Goal: Use online tool/utility: Utilize a website feature to perform a specific function

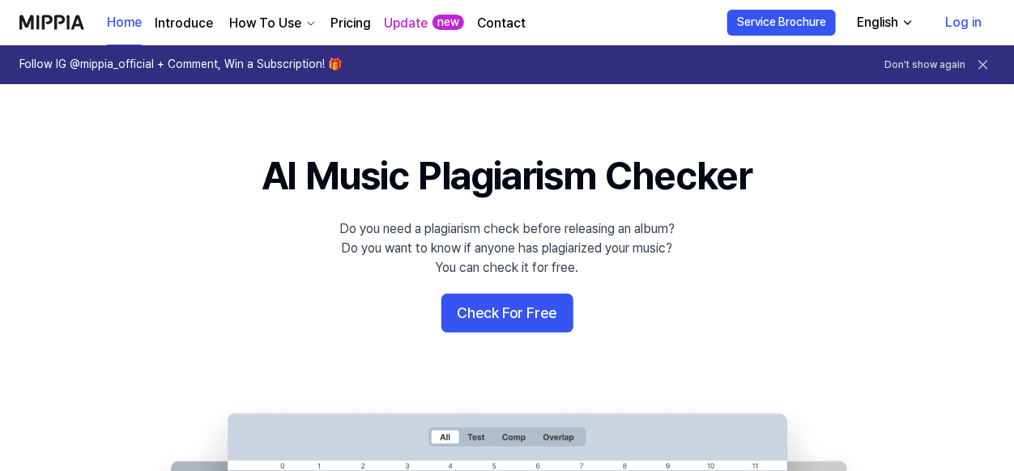
click at [810, 243] on 배너 "AI Music Plagiarism Checker Do you need a plagiarism check before releasing an …" at bounding box center [507, 443] width 1014 height 589
click at [515, 300] on button "Check For Free" at bounding box center [507, 313] width 132 height 39
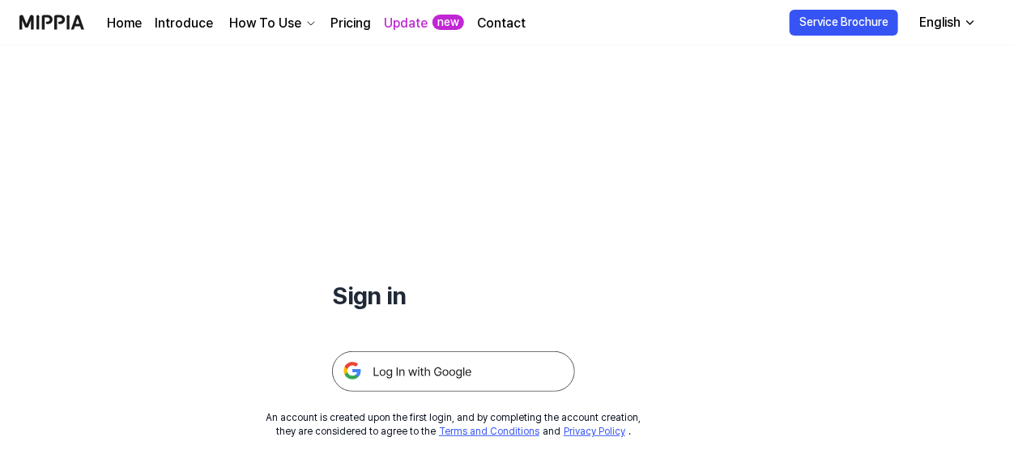
click at [429, 369] on img at bounding box center [453, 371] width 243 height 40
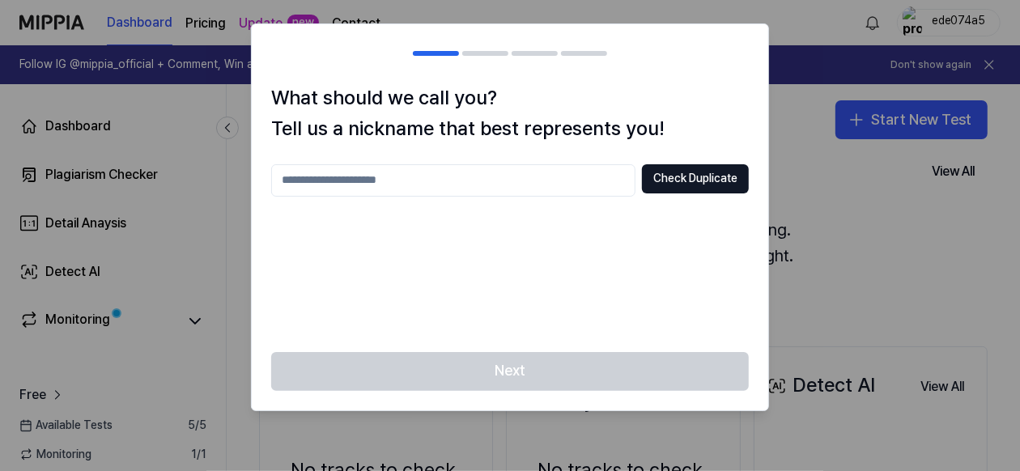
click at [826, 232] on div at bounding box center [510, 235] width 1020 height 471
click at [568, 184] on input "text" at bounding box center [453, 180] width 364 height 32
type input "*****"
click at [745, 182] on button "Check Duplicate" at bounding box center [695, 178] width 107 height 29
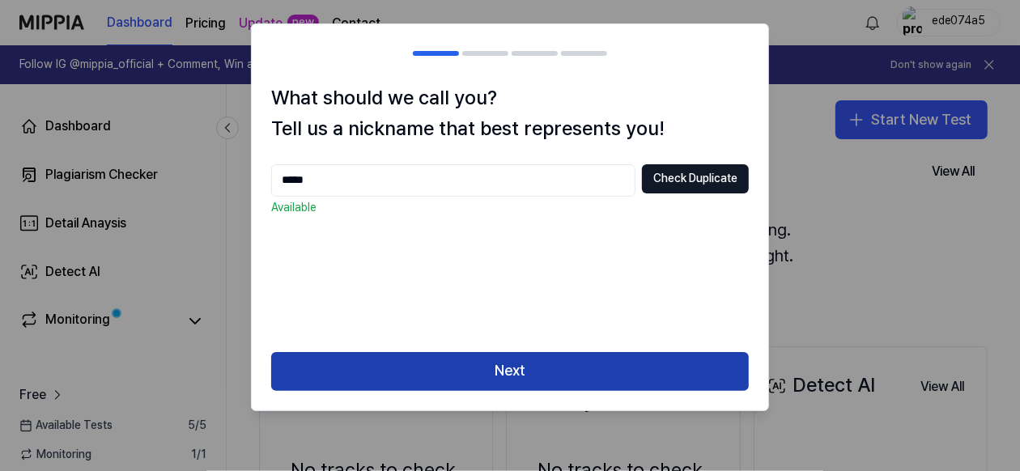
click at [432, 368] on button "Next" at bounding box center [510, 371] width 478 height 39
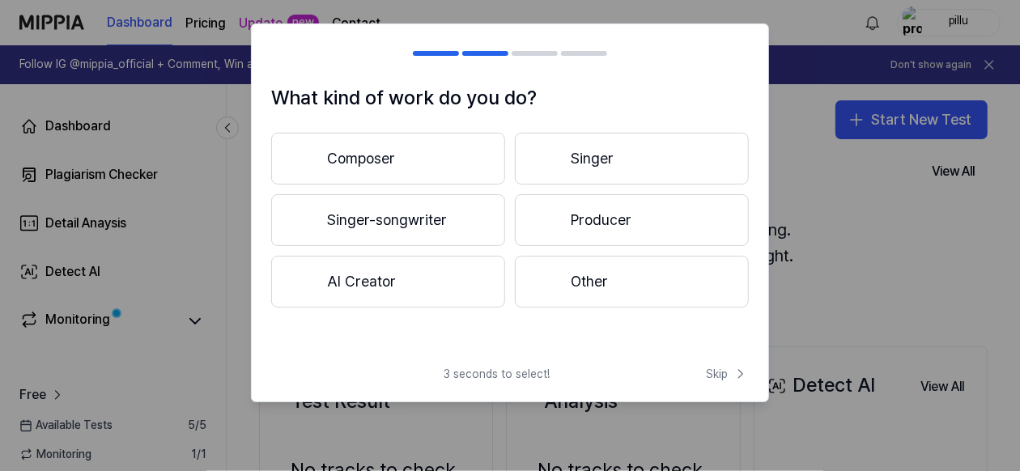
click at [557, 293] on button "Other" at bounding box center [632, 282] width 234 height 52
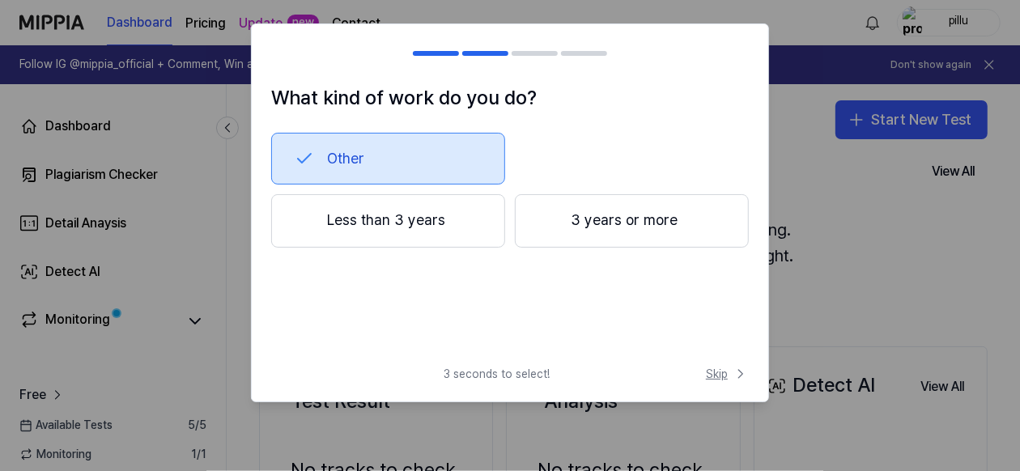
click at [715, 374] on span "Skip" at bounding box center [727, 374] width 43 height 16
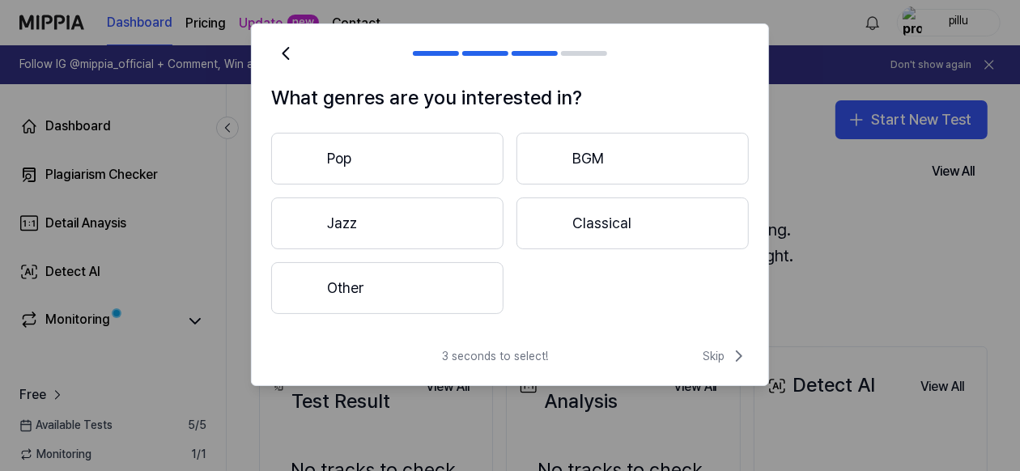
click at [553, 227] on div at bounding box center [549, 223] width 19 height 19
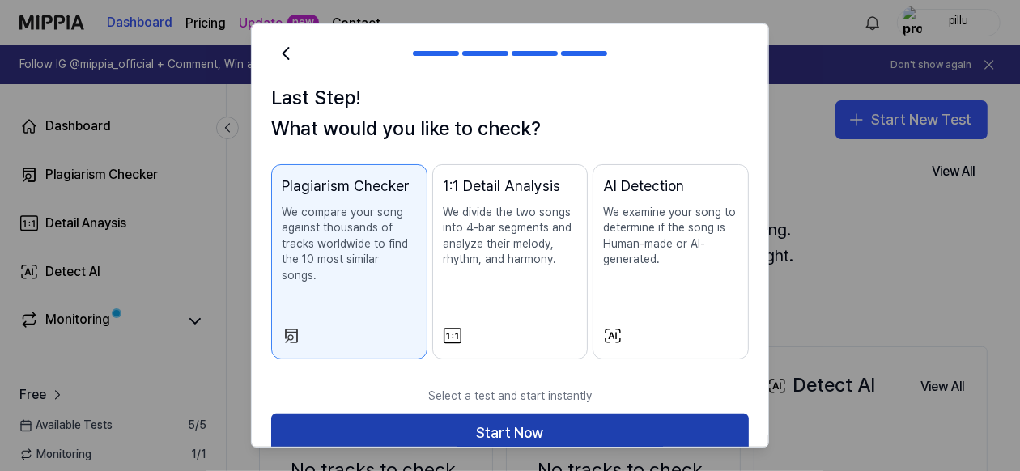
click at [484, 426] on button "Start Now" at bounding box center [510, 433] width 478 height 39
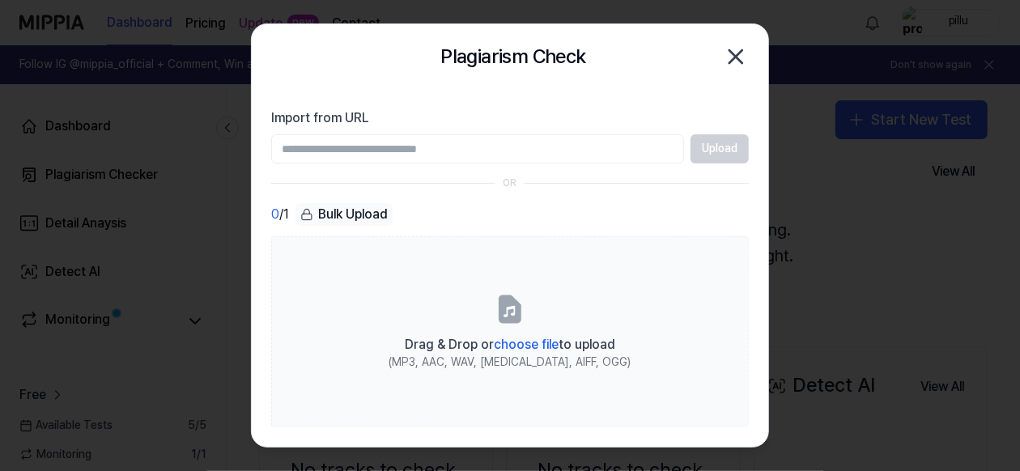
click at [449, 139] on input "Import from URL" at bounding box center [477, 148] width 413 height 29
click at [721, 142] on div "Upload" at bounding box center [510, 148] width 478 height 29
click at [570, 143] on input "Import from URL" at bounding box center [477, 148] width 413 height 29
click at [715, 142] on div "Upload" at bounding box center [510, 148] width 478 height 29
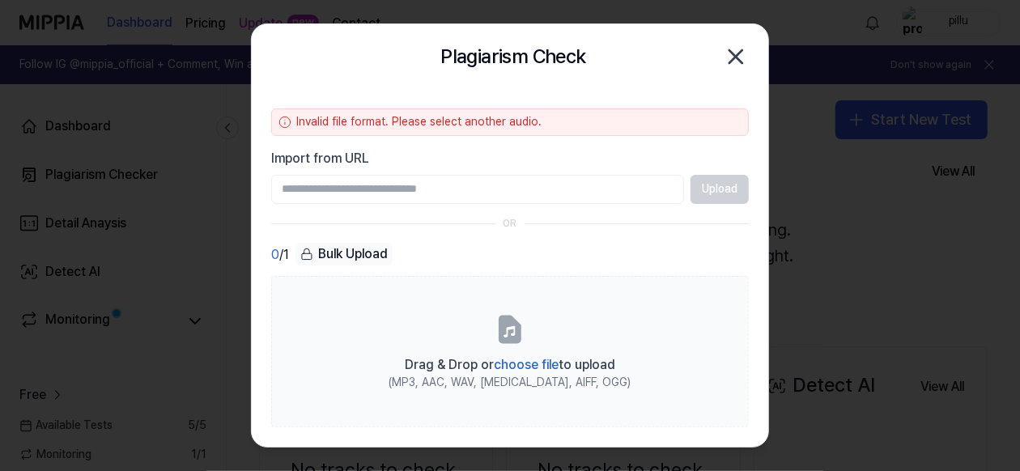
click at [739, 65] on icon "button" at bounding box center [736, 57] width 26 height 26
